Goal: Transaction & Acquisition: Purchase product/service

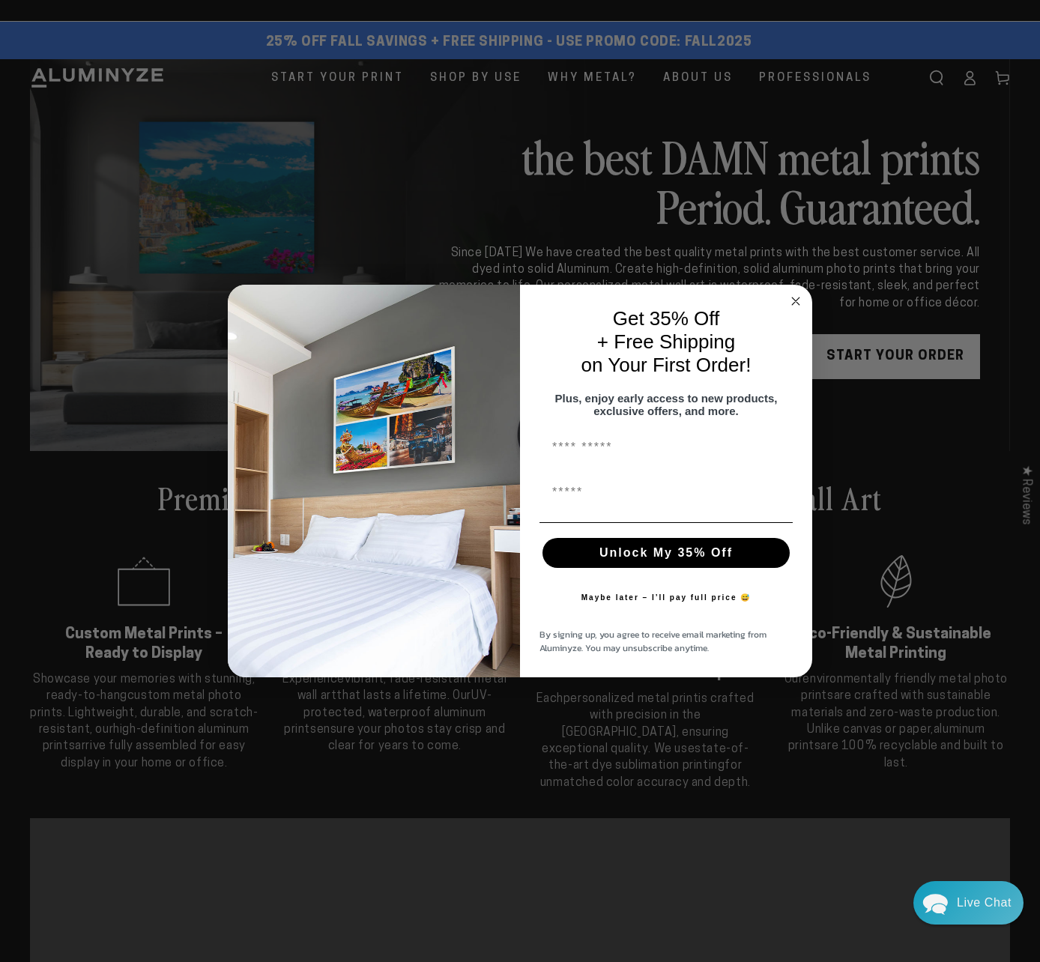
drag, startPoint x: 793, startPoint y: 293, endPoint x: 826, endPoint y: 279, distance: 34.9
click at [798, 294] on circle "Close dialog" at bounding box center [795, 301] width 17 height 17
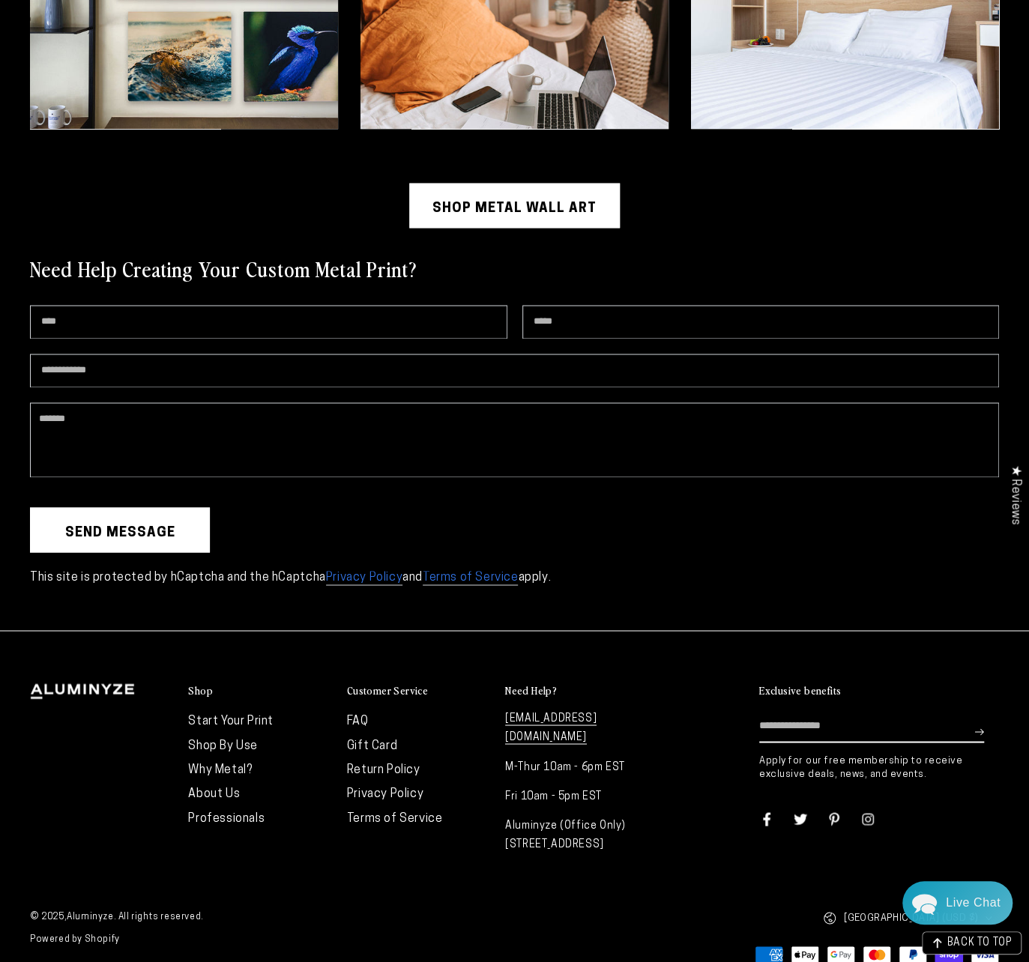
scroll to position [4014, 0]
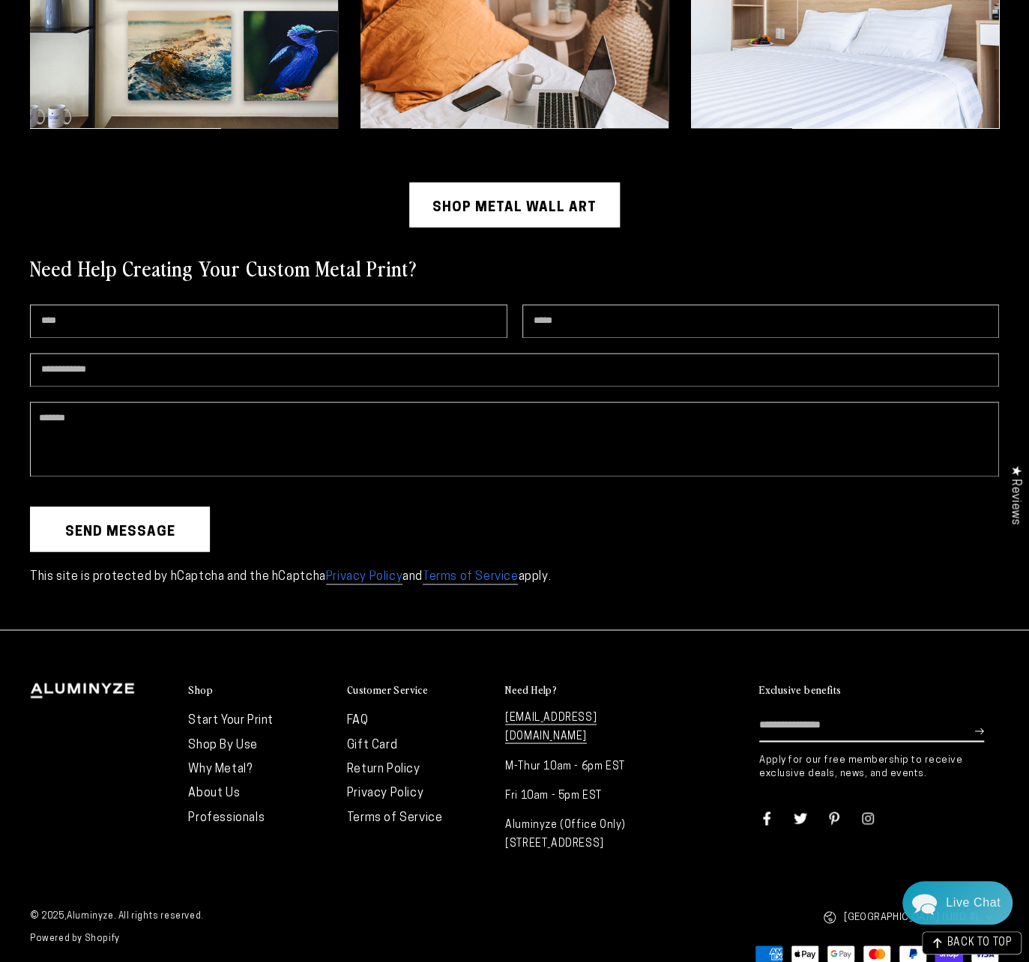
click at [198, 714] on link "Start Your Print" at bounding box center [230, 720] width 85 height 12
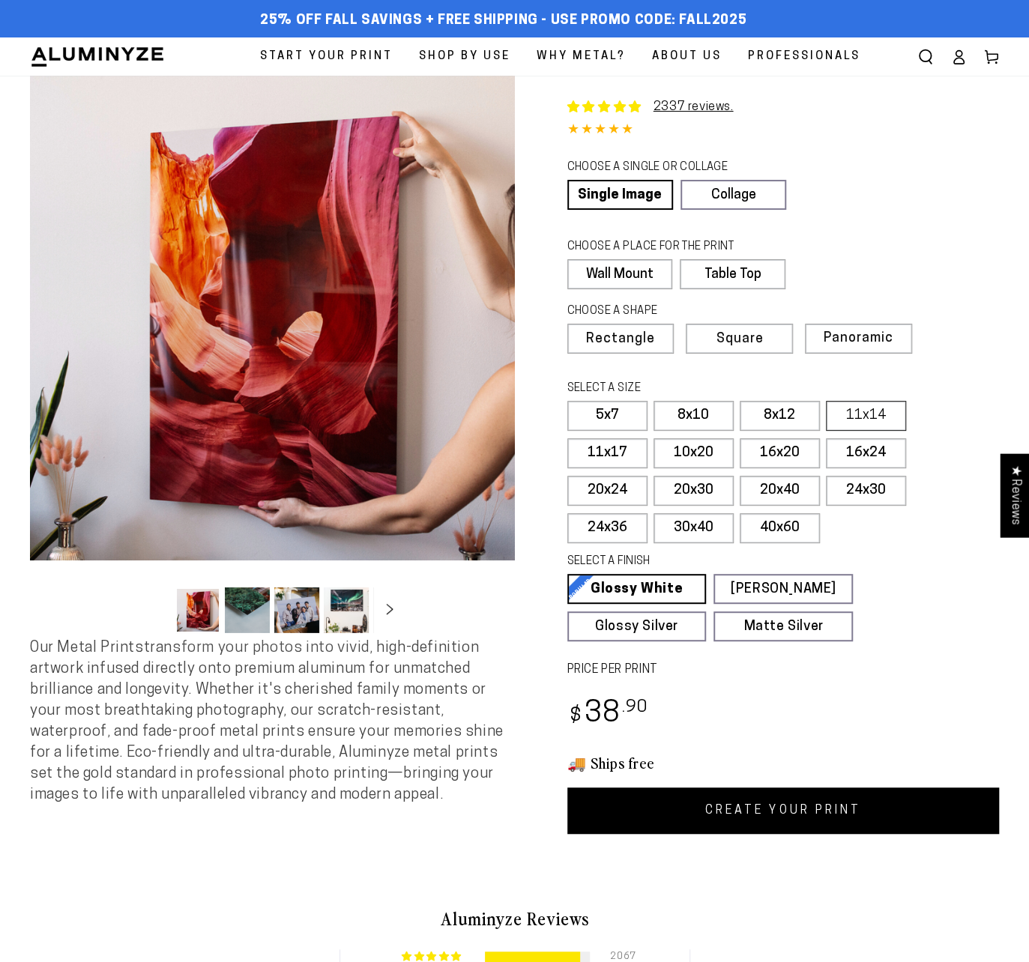
select select "**********"
click at [776, 425] on label "8x12" at bounding box center [780, 416] width 80 height 30
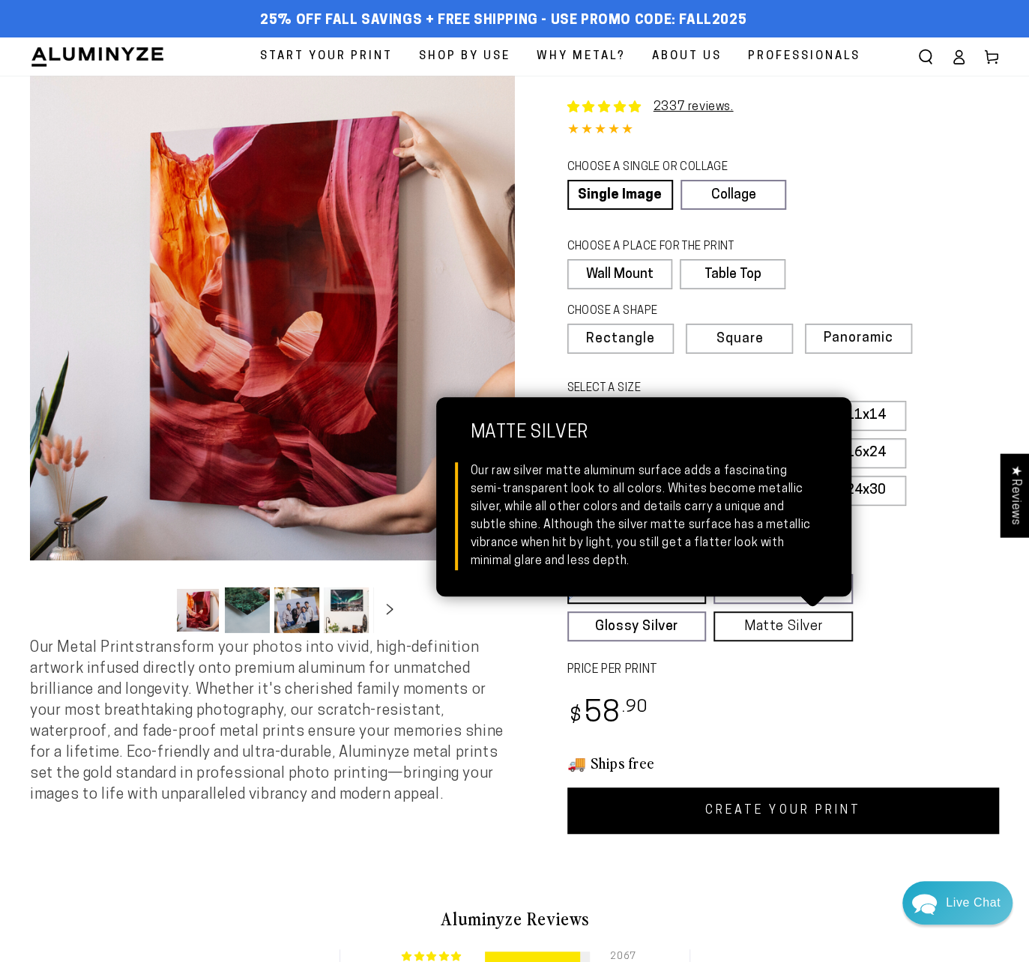
click at [772, 624] on link "Matte Silver Matte Silver Our raw silver matte aluminum surface adds a fascinat…" at bounding box center [782, 626] width 139 height 30
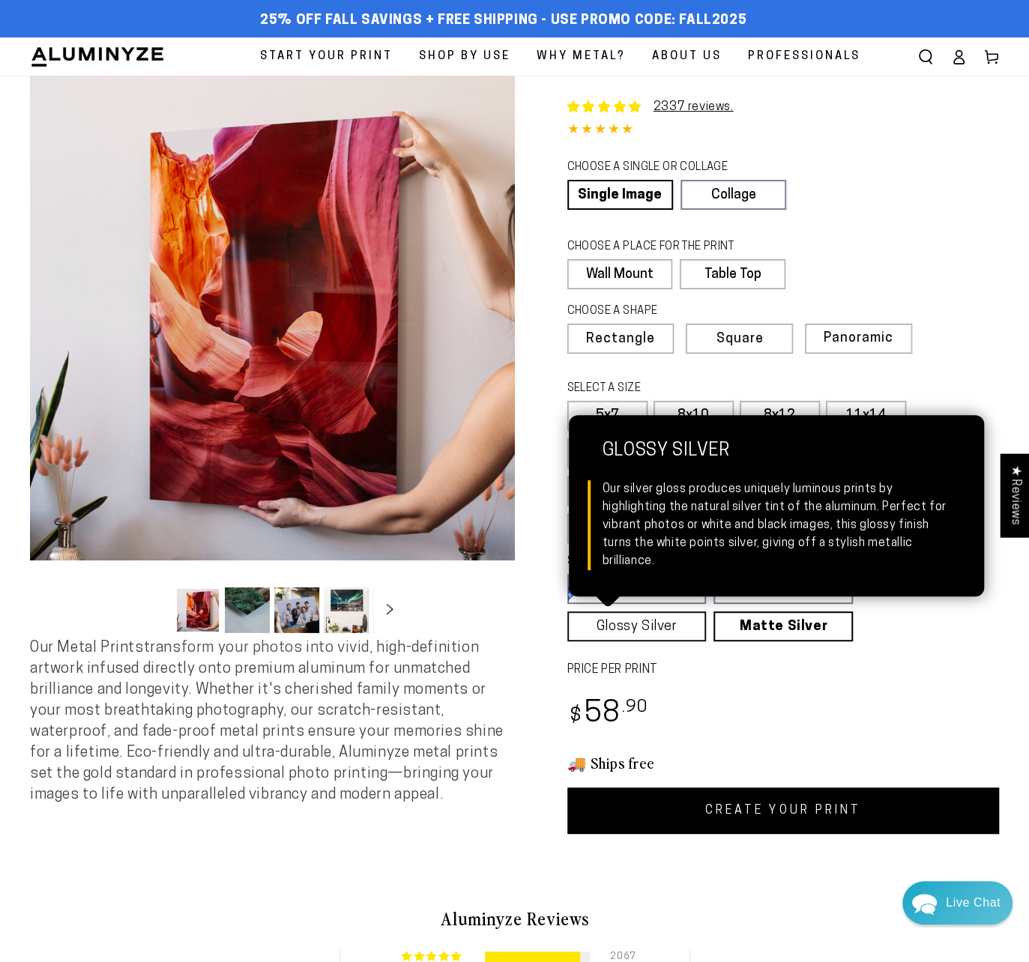
click at [665, 626] on link "Glossy Silver Glossy Silver Our silver gloss produces uniquely luminous prints …" at bounding box center [636, 626] width 139 height 30
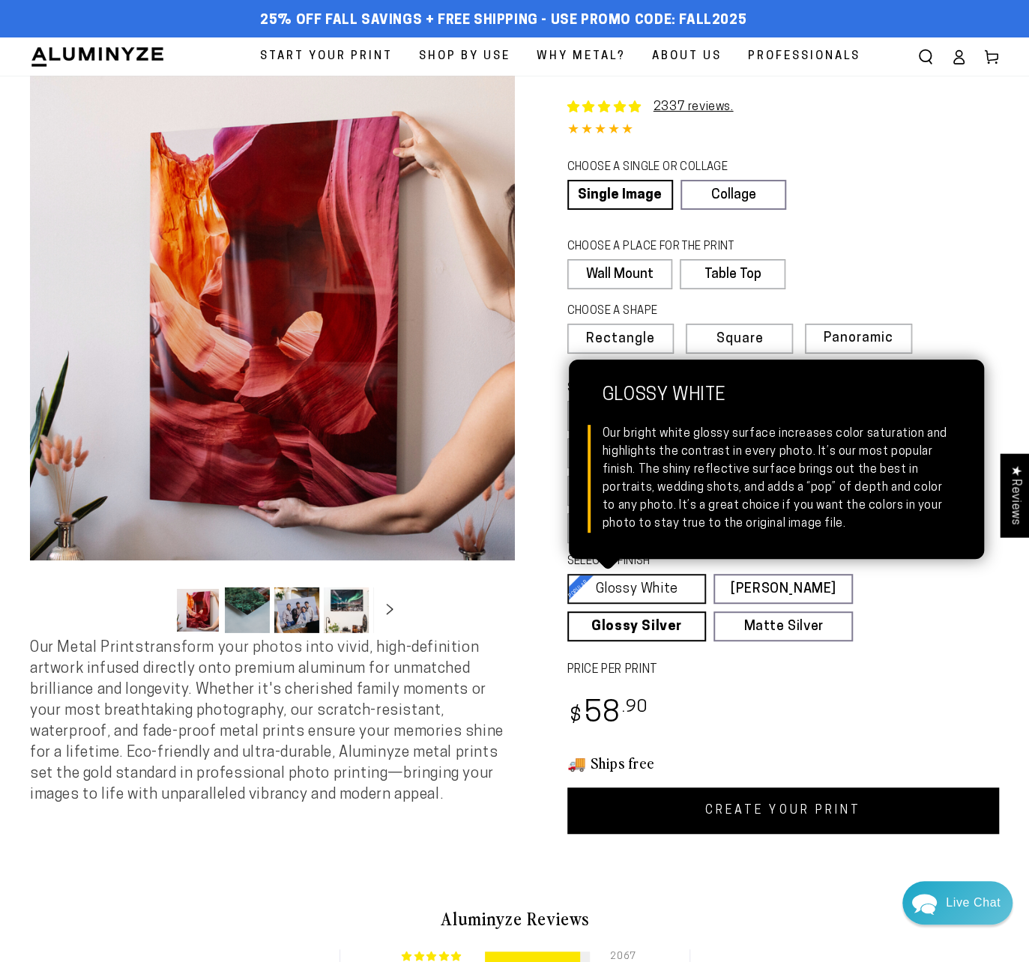
click at [656, 582] on link "Glossy White Glossy White Our bright white glossy surface increases color satur…" at bounding box center [636, 589] width 139 height 30
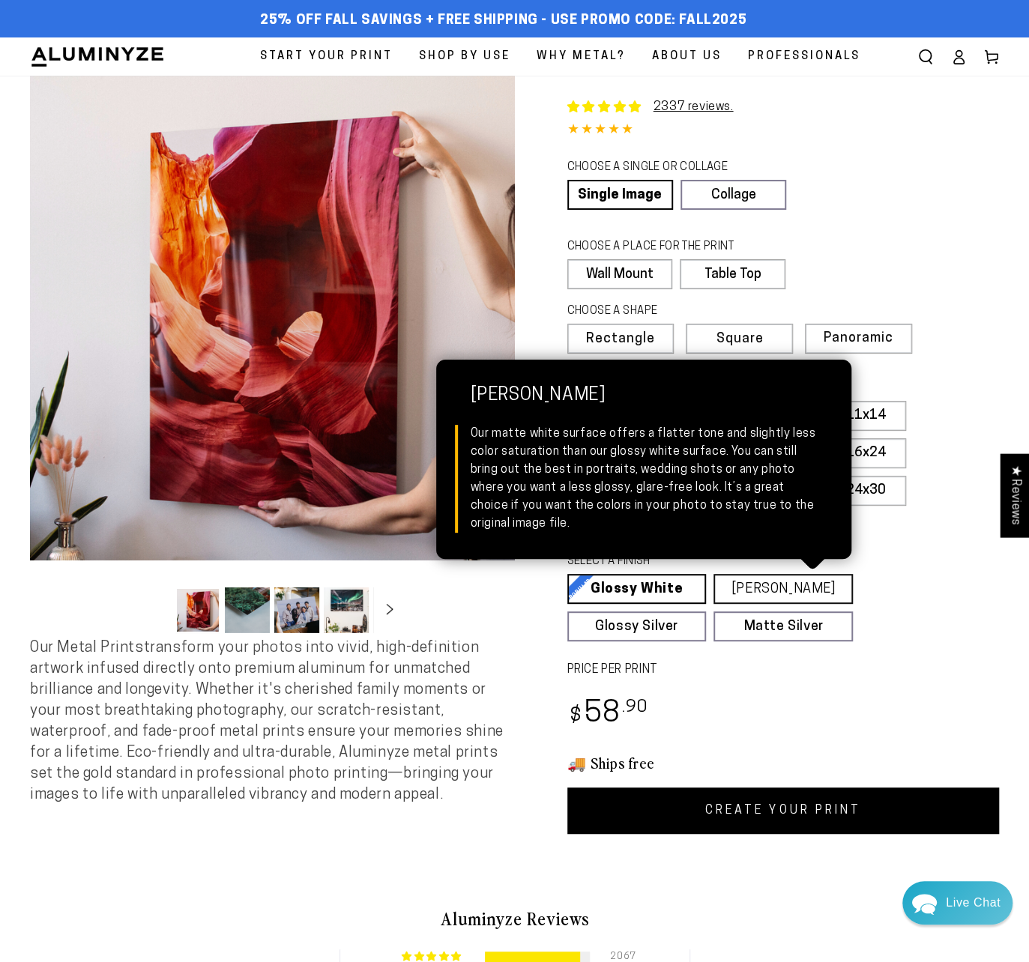
click at [760, 585] on link "Matte White Matte White Our matte white surface offers a flatter tone and sligh…" at bounding box center [782, 589] width 139 height 30
